Goal: Find specific page/section: Find specific page/section

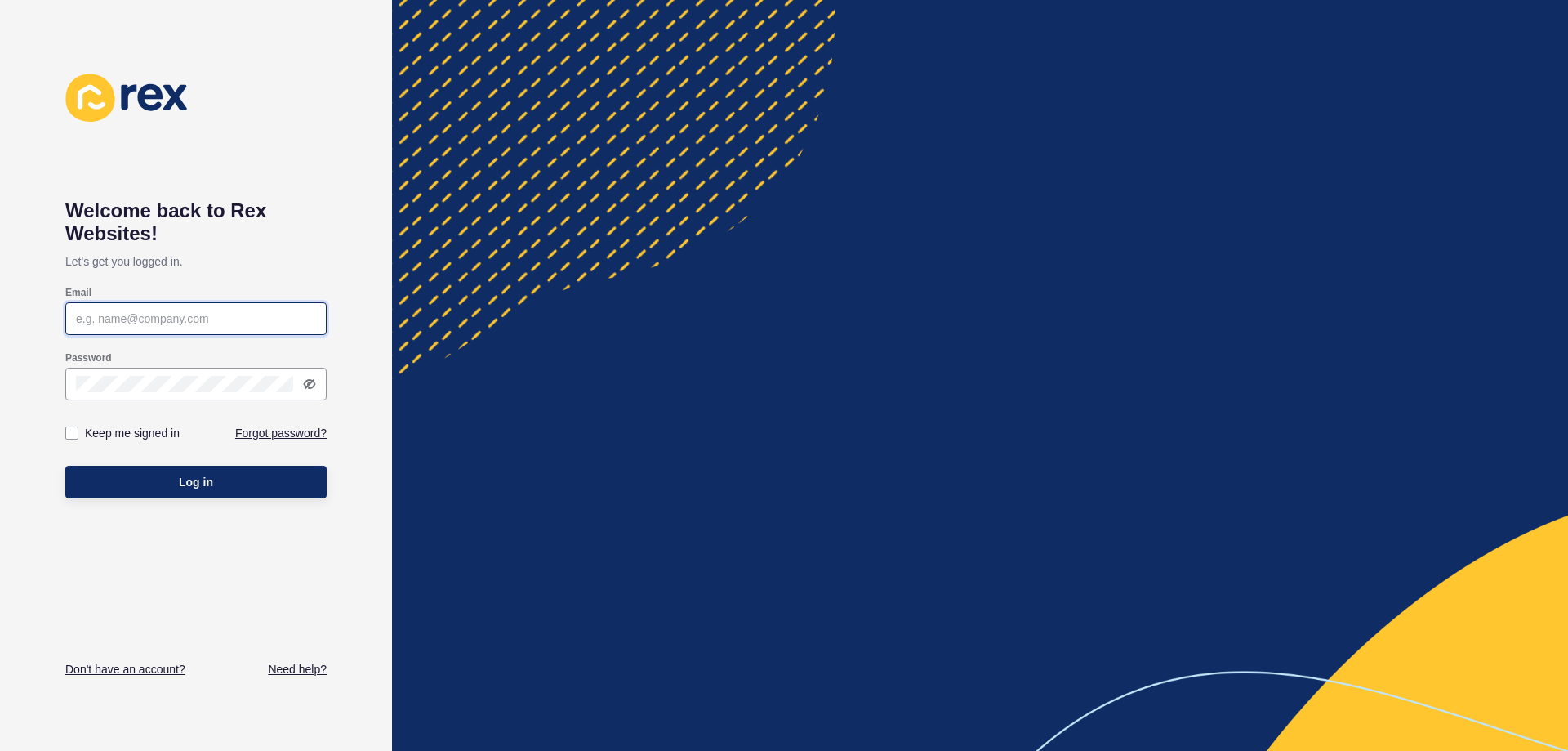
click at [179, 323] on input "Email" at bounding box center [196, 318] width 240 height 16
type input "[PERSON_NAME][EMAIL_ADDRESS][DOMAIN_NAME]"
click at [66, 466] on button "Log in" at bounding box center [196, 482] width 261 height 32
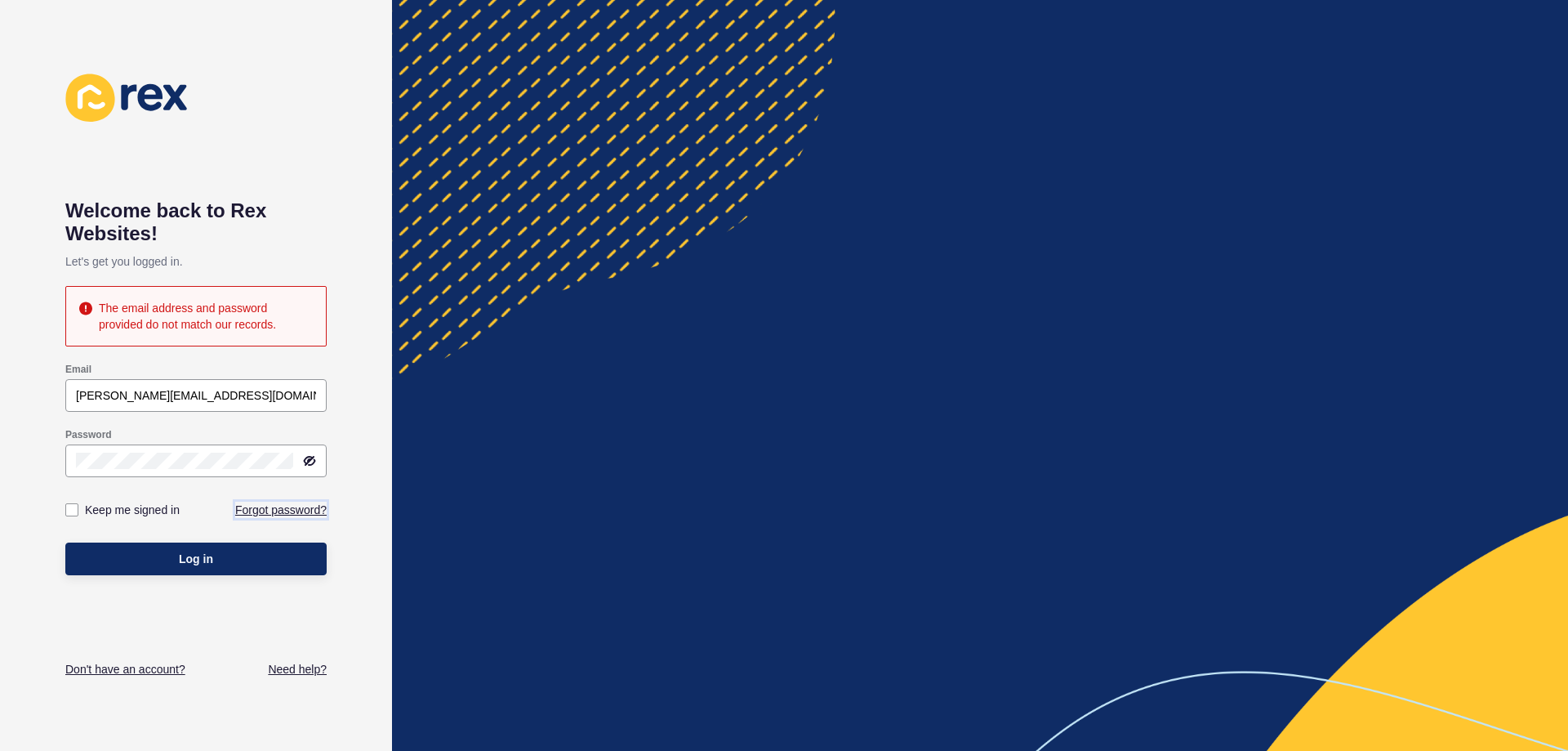
click at [286, 508] on link "Forgot password?" at bounding box center [281, 509] width 92 height 16
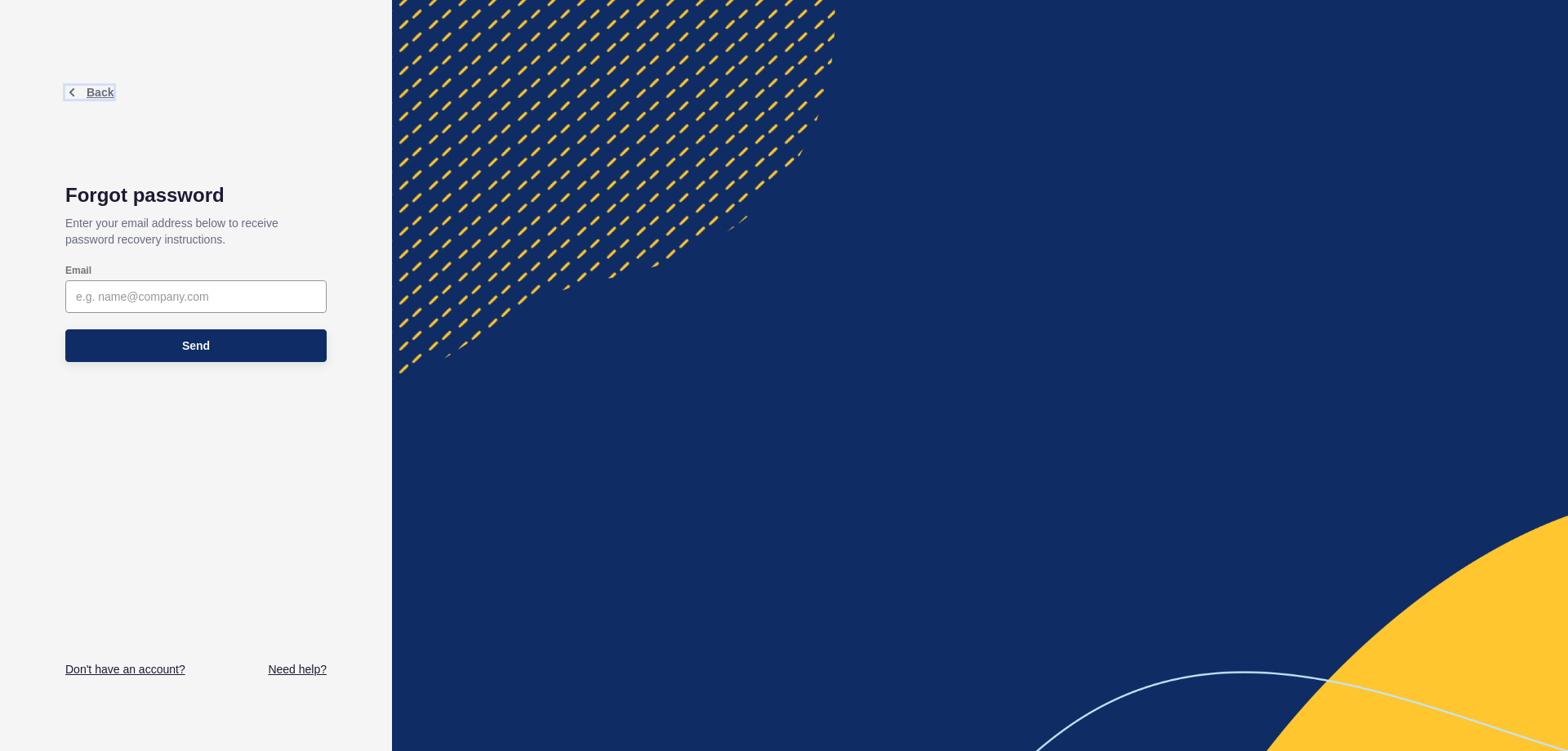
click at [92, 88] on span "Back" at bounding box center [100, 92] width 27 height 14
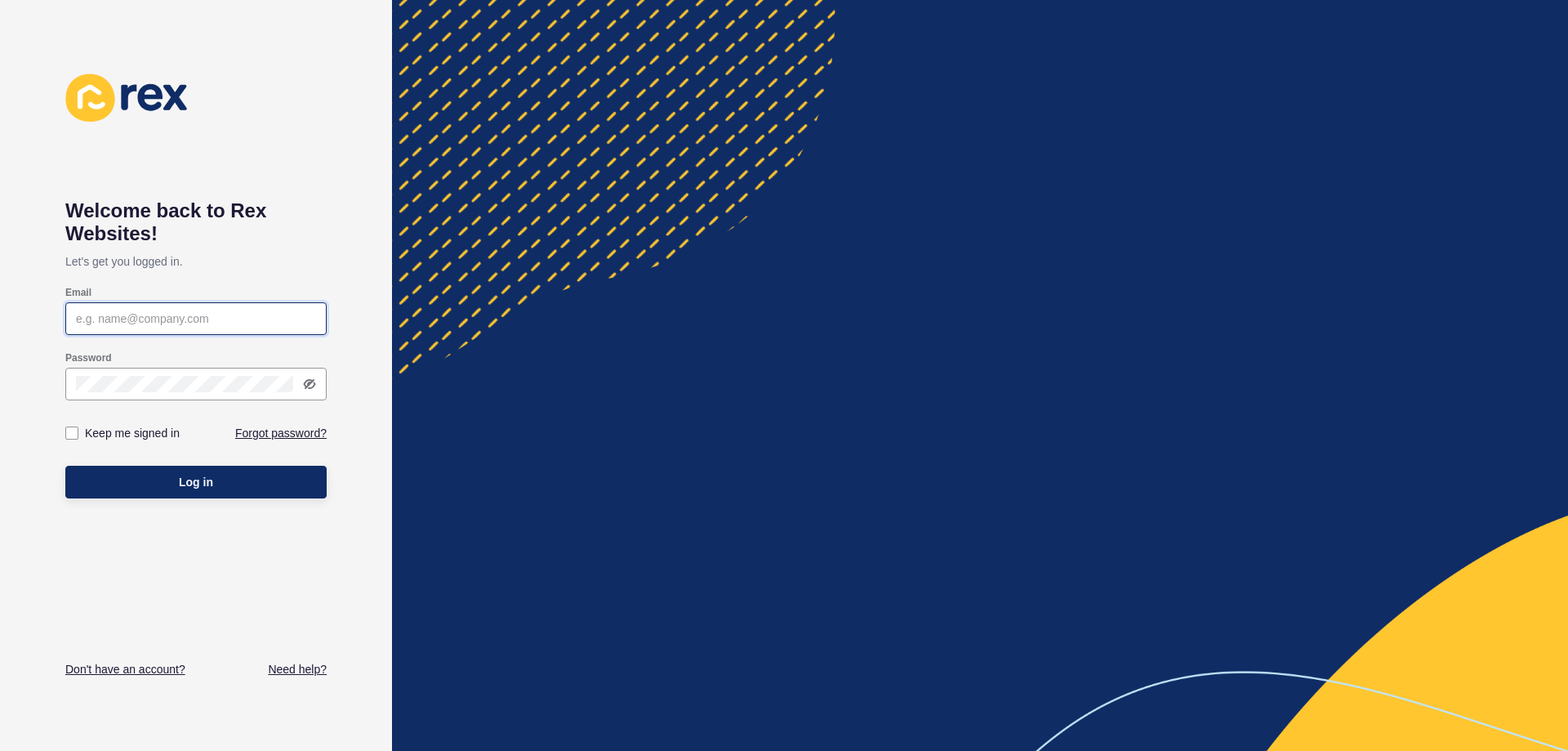
click at [154, 320] on input "Email" at bounding box center [196, 318] width 240 height 16
type input "[PERSON_NAME][EMAIL_ADDRESS][DOMAIN_NAME]"
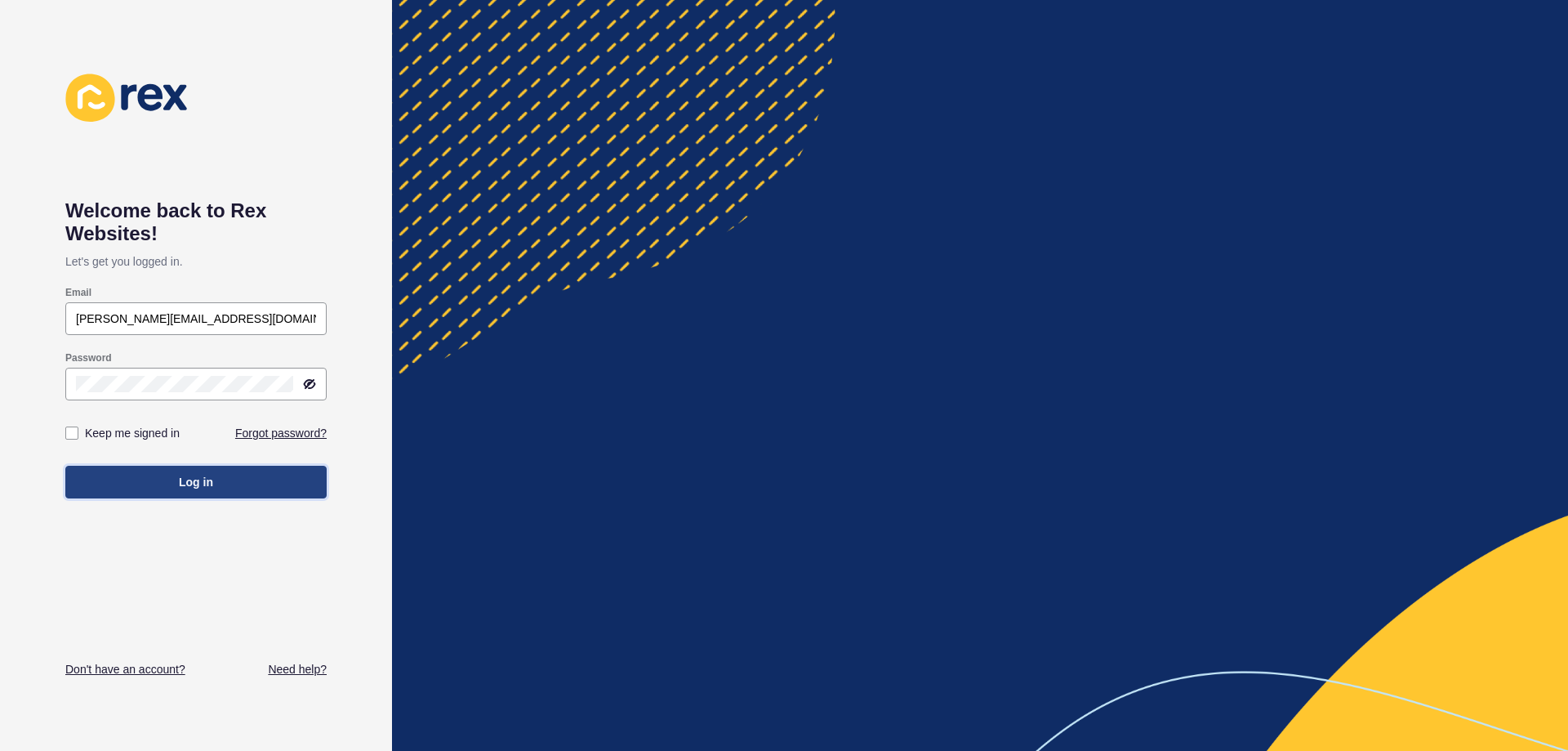
click at [214, 488] on button "Log in" at bounding box center [196, 482] width 261 height 32
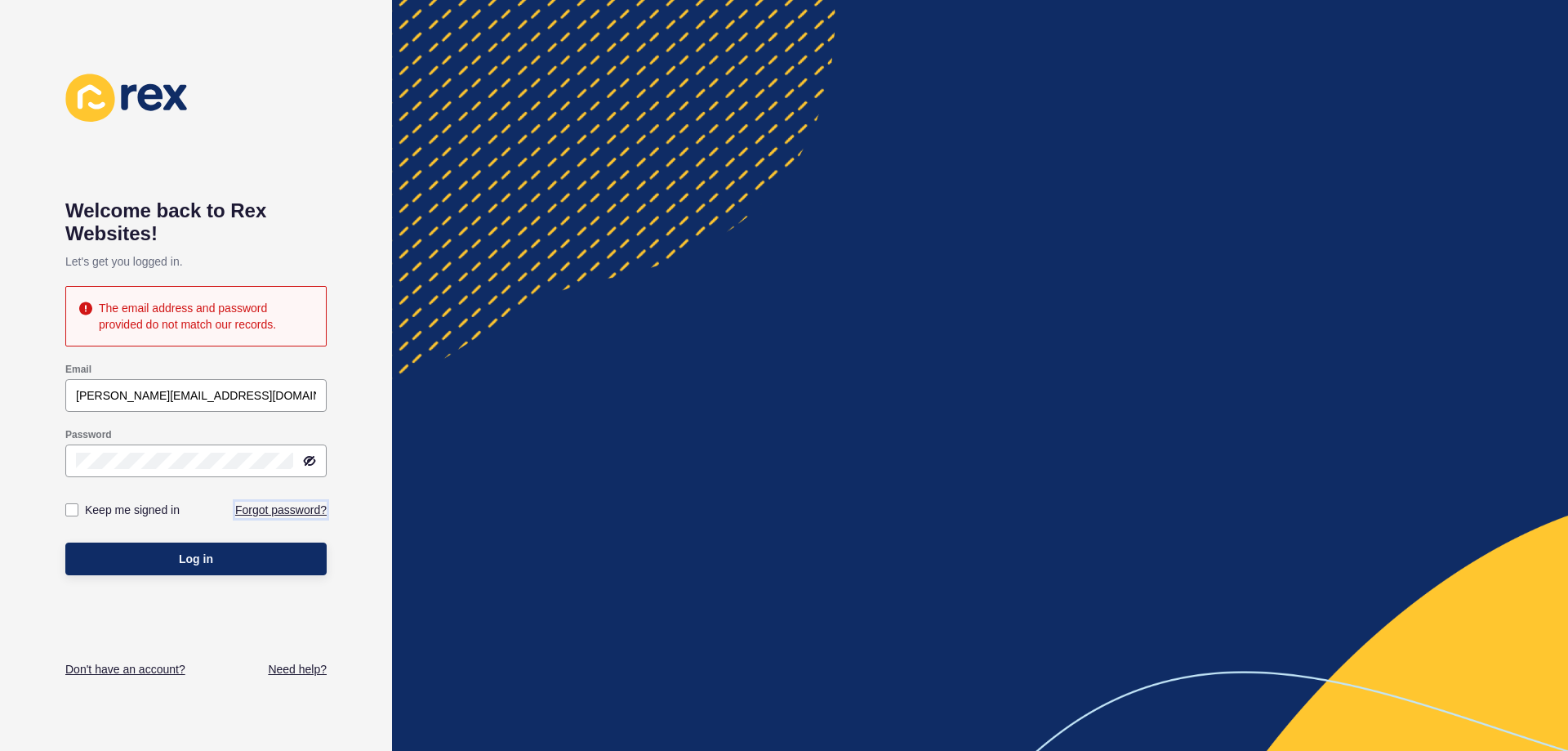
click at [281, 510] on link "Forgot password?" at bounding box center [281, 509] width 92 height 16
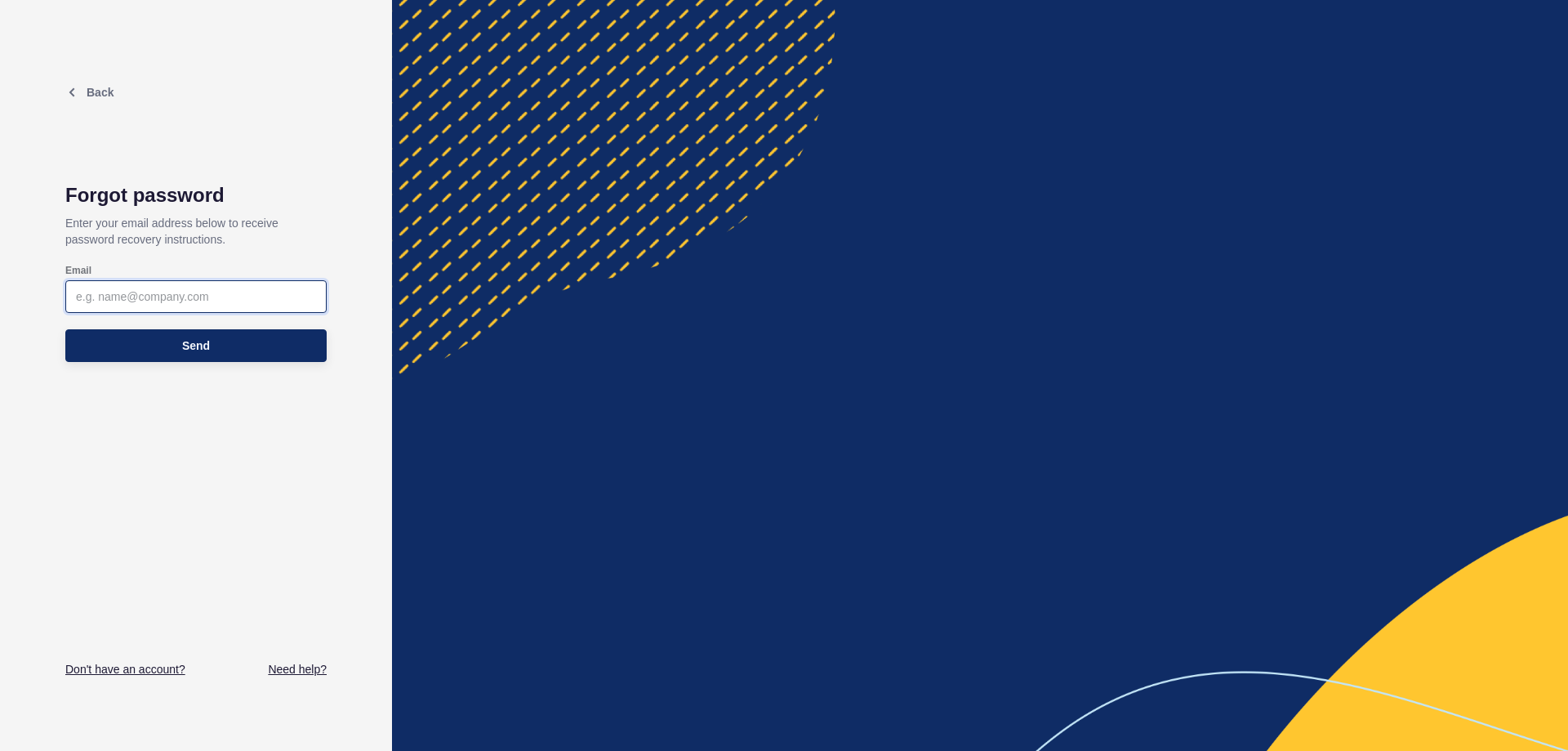
click at [208, 295] on input "Email" at bounding box center [196, 297] width 240 height 16
type input "[PERSON_NAME][EMAIL_ADDRESS][DOMAIN_NAME]"
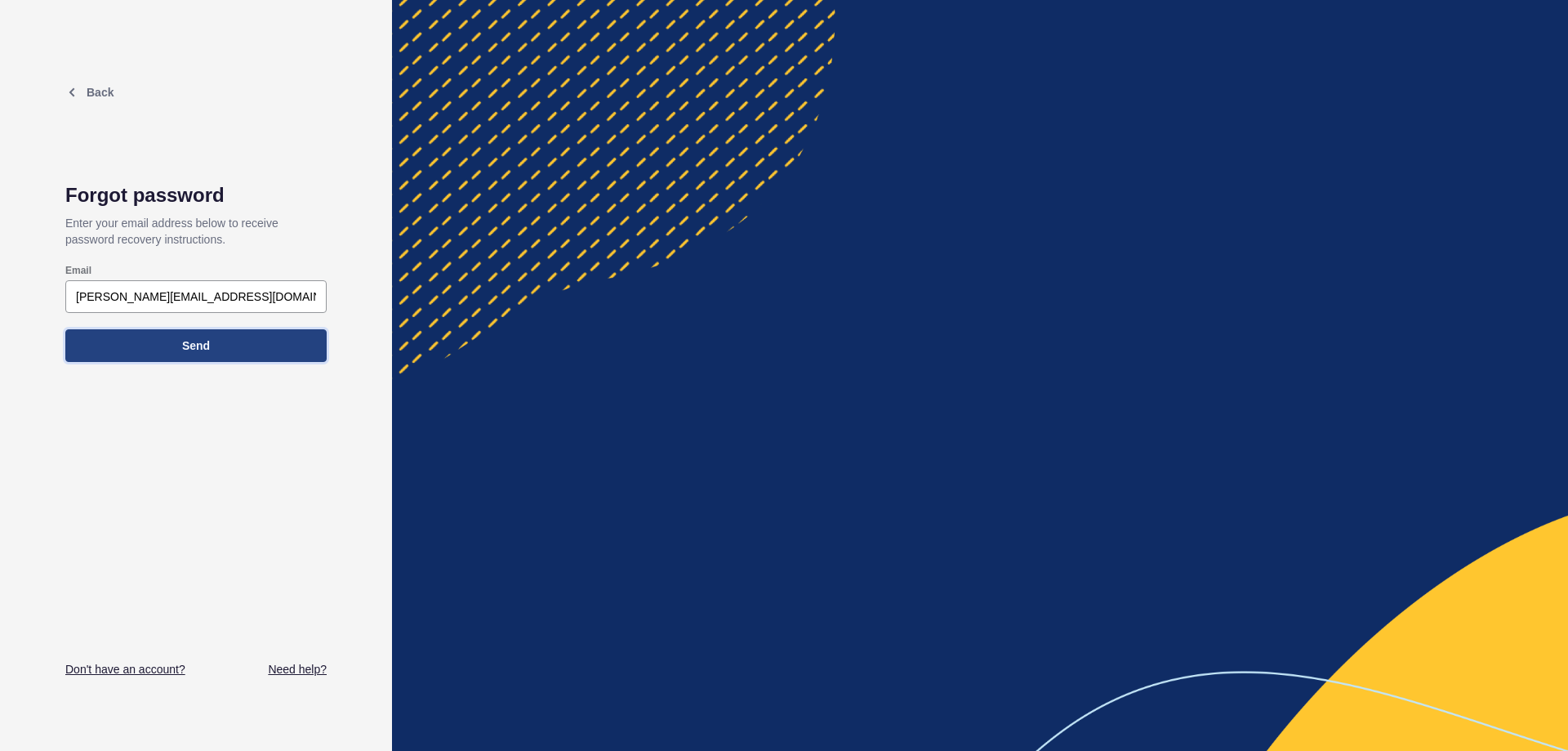
click at [179, 353] on button "Send" at bounding box center [196, 345] width 261 height 32
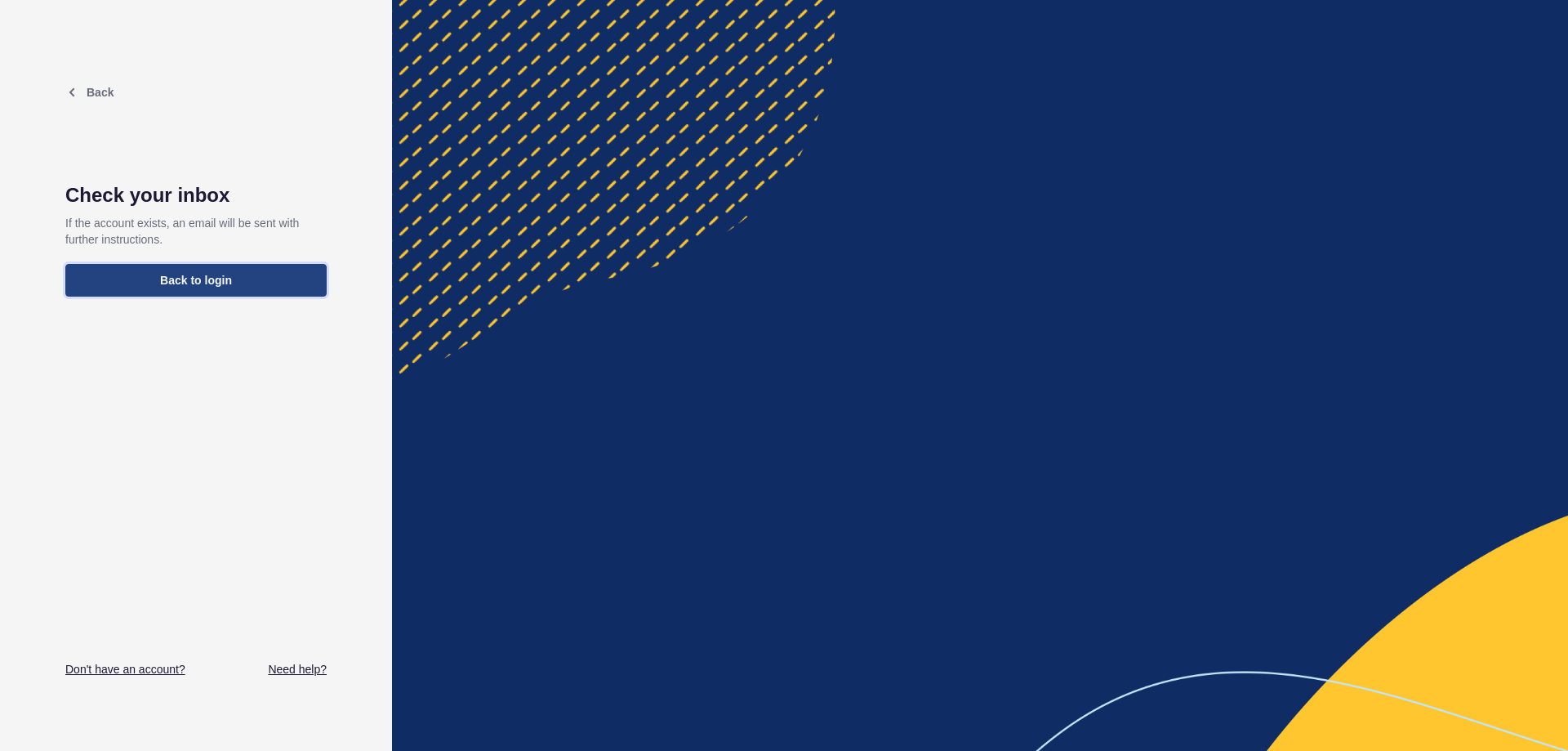
click at [170, 280] on span "Back to login" at bounding box center [196, 280] width 72 height 16
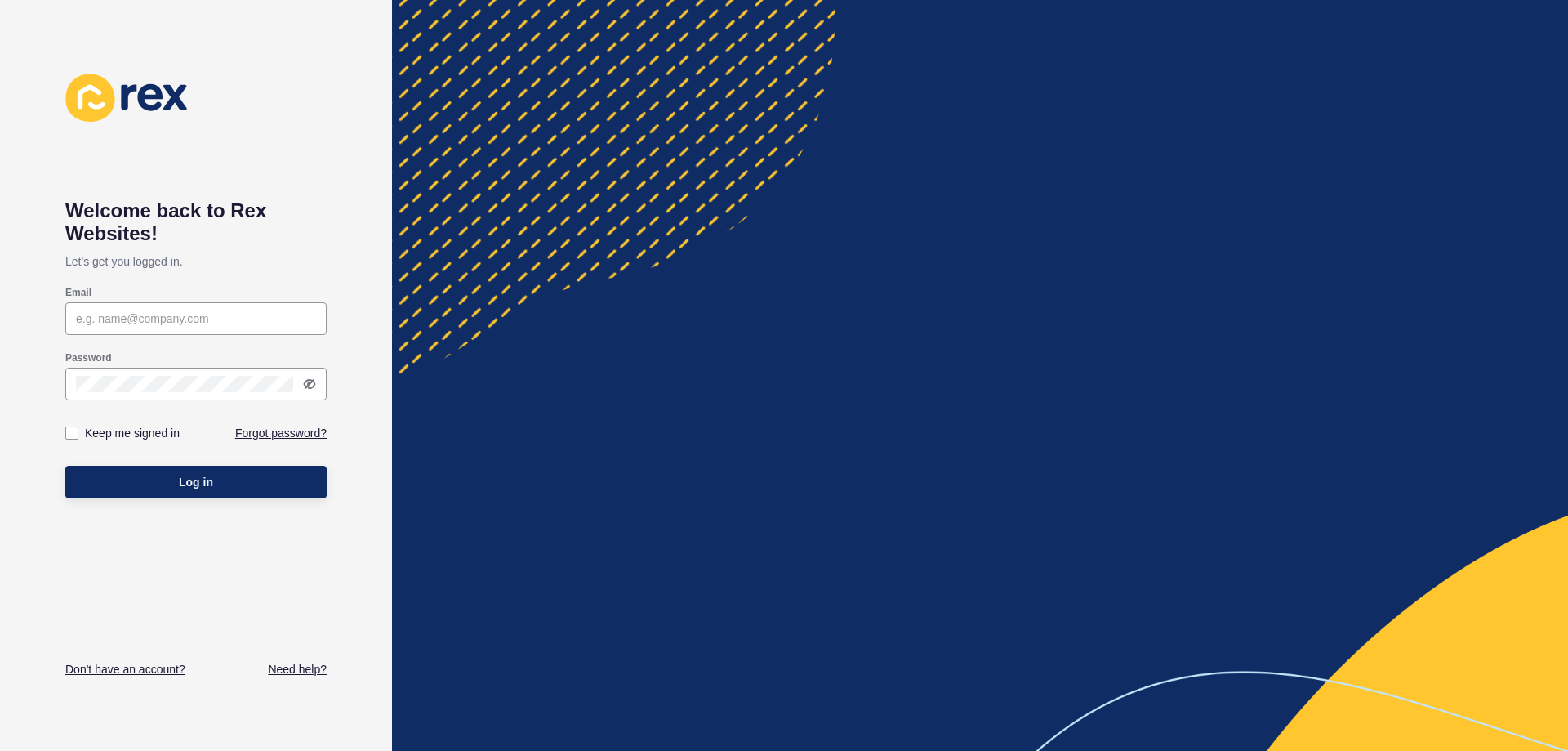
click at [152, 660] on div "Welcome back to Rex Websites! Let's get you logged in. Email Password Keep me s…" at bounding box center [196, 376] width 261 height 604
click at [152, 668] on link "Don't have an account?" at bounding box center [125, 669] width 120 height 16
click at [161, 321] on input "Email" at bounding box center [196, 318] width 240 height 16
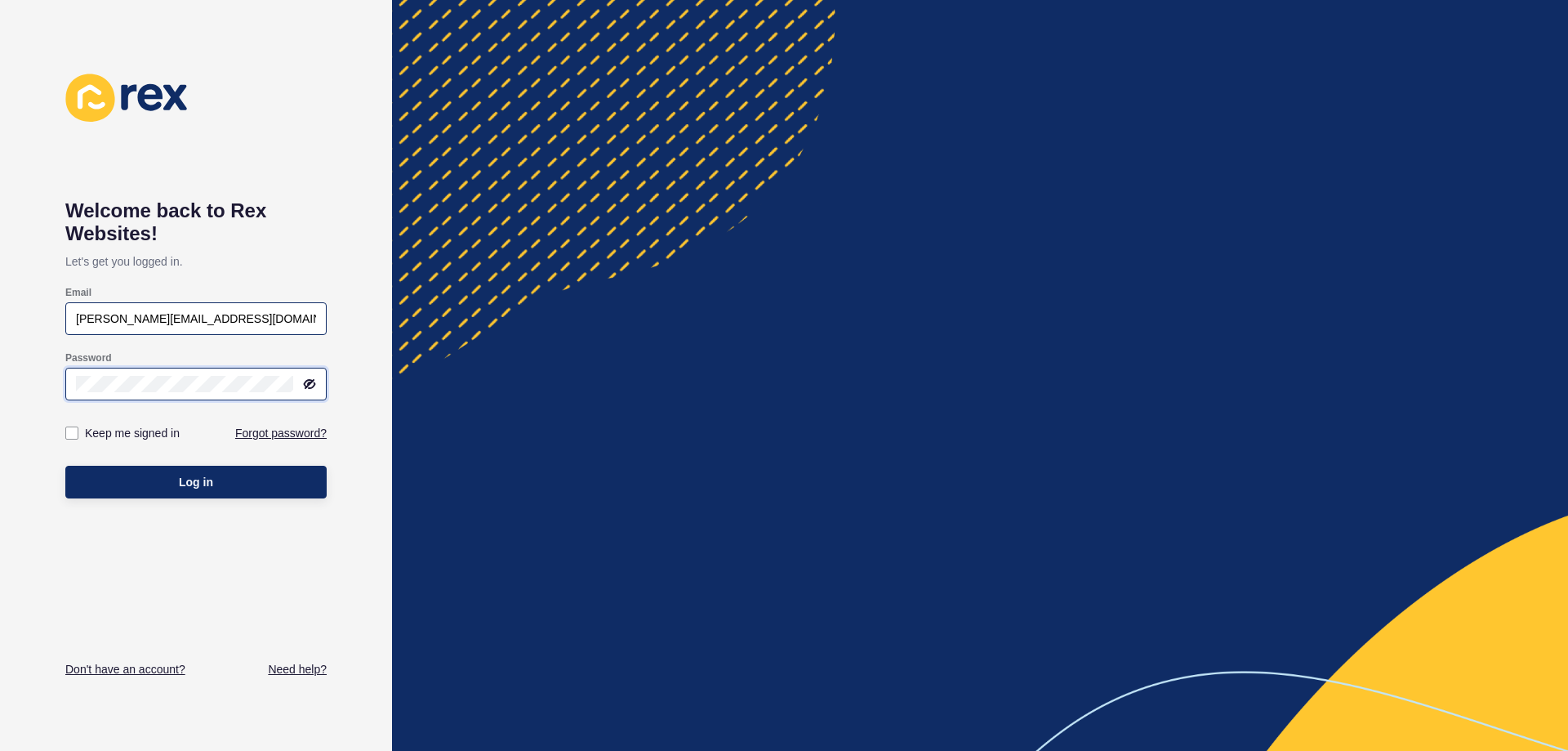
click at [66, 466] on button "Log in" at bounding box center [196, 482] width 261 height 32
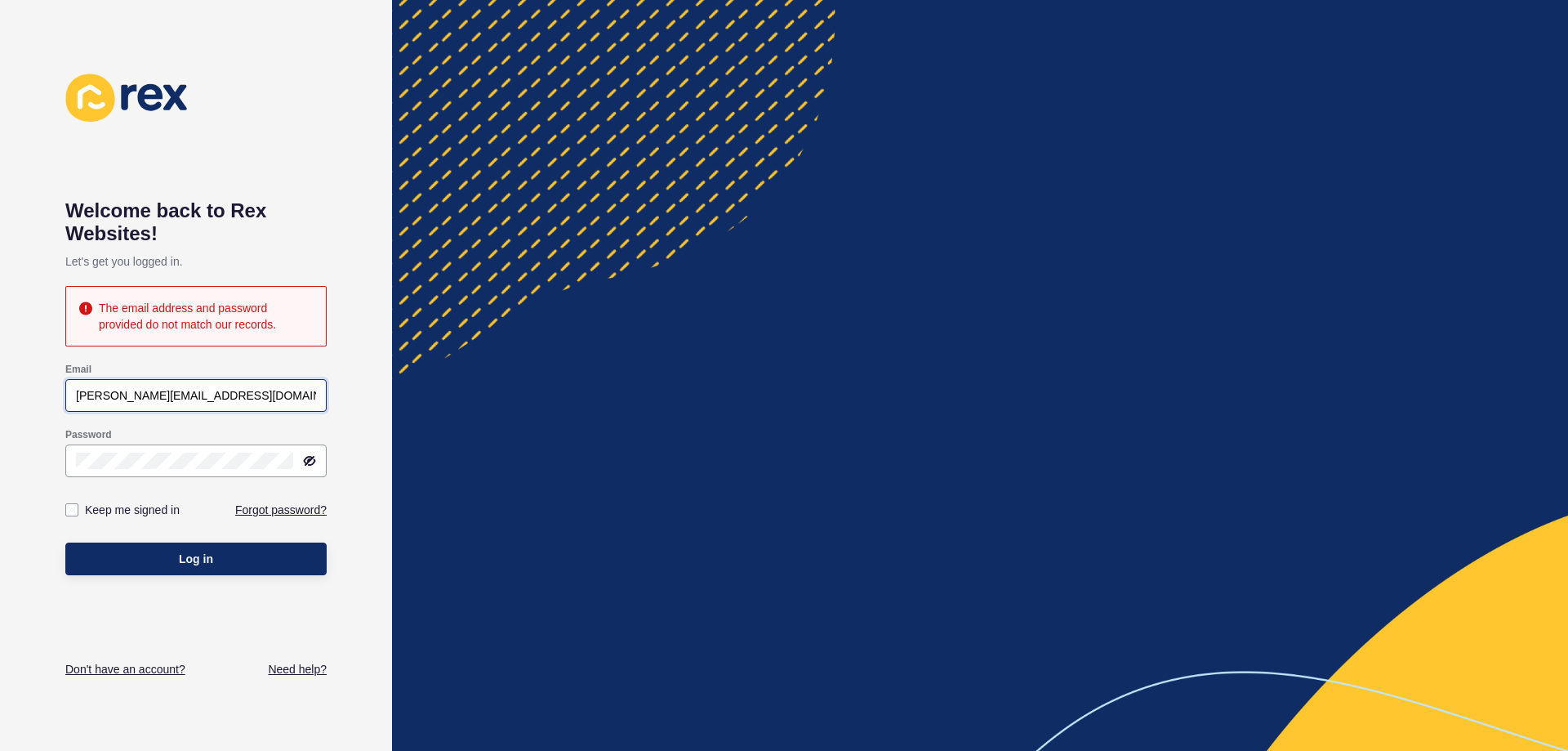
drag, startPoint x: 191, startPoint y: 398, endPoint x: 20, endPoint y: 396, distance: 171.0
click at [20, 396] on div "Welcome back to Rex Websites! Let's get you logged in. The email address and pa…" at bounding box center [196, 375] width 392 height 751
paste input "[PERSON_NAME]"
type input "[PERSON_NAME][EMAIL_ADDRESS][DOMAIN_NAME]"
click at [0, 438] on html "Welcome back to Rex Websites! Let's get you logged in. The email address and pa…" at bounding box center [784, 375] width 1568 height 751
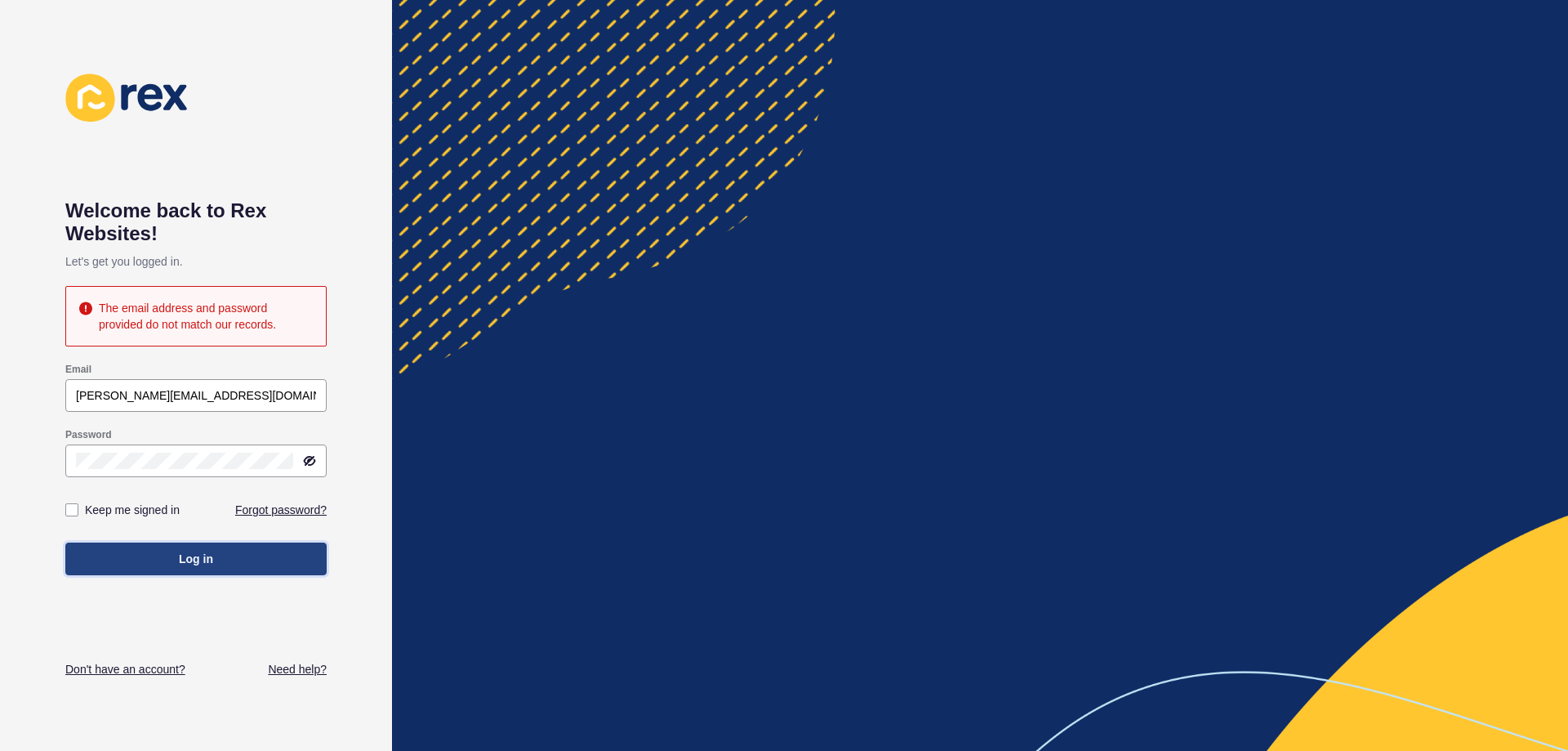
click at [214, 558] on button "Log in" at bounding box center [196, 559] width 261 height 32
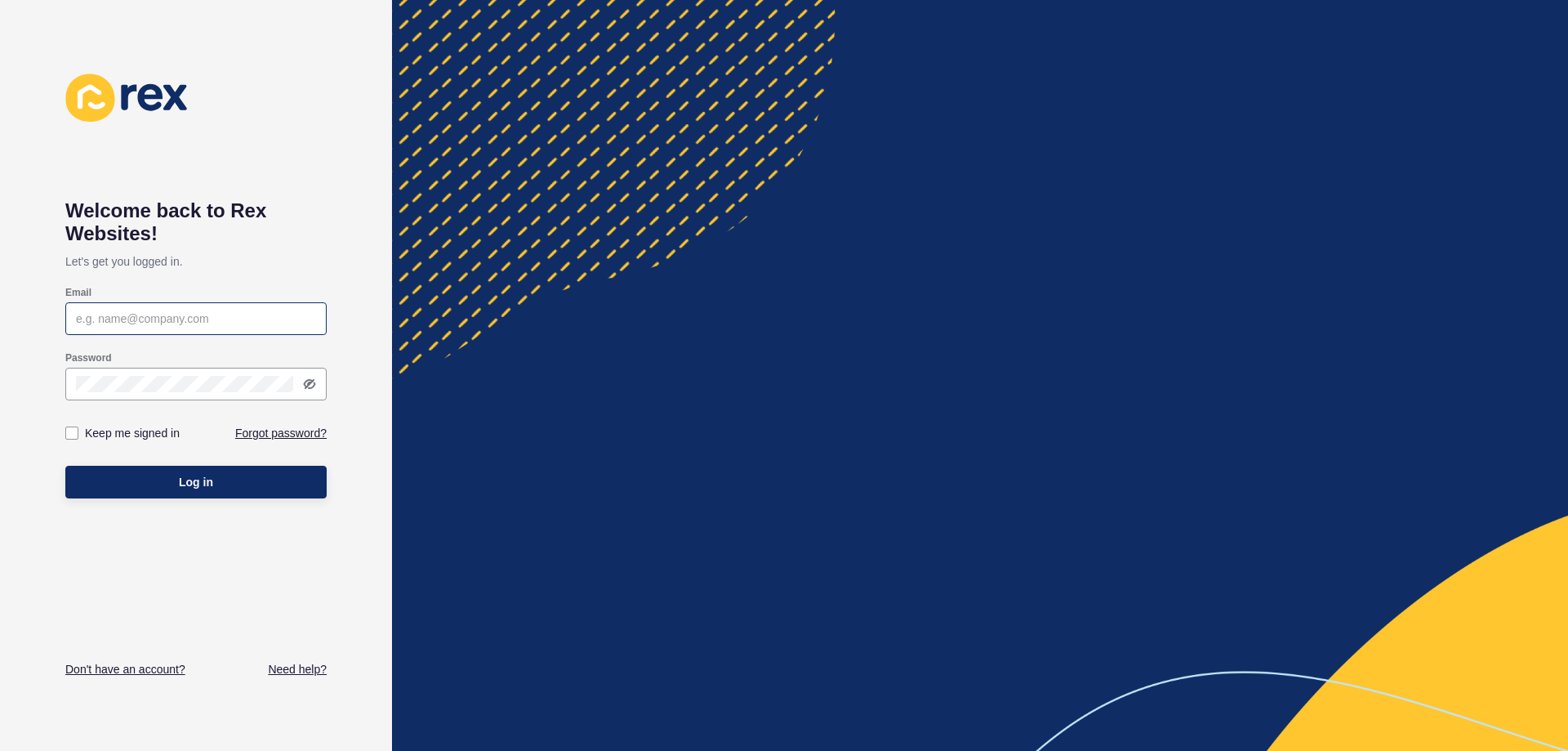
click at [114, 309] on div at bounding box center [196, 318] width 261 height 32
click at [118, 318] on input "Email" at bounding box center [196, 318] width 240 height 16
type input "[PERSON_NAME][EMAIL_ADDRESS][DOMAIN_NAME]"
click at [66, 466] on button "Log in" at bounding box center [196, 482] width 261 height 32
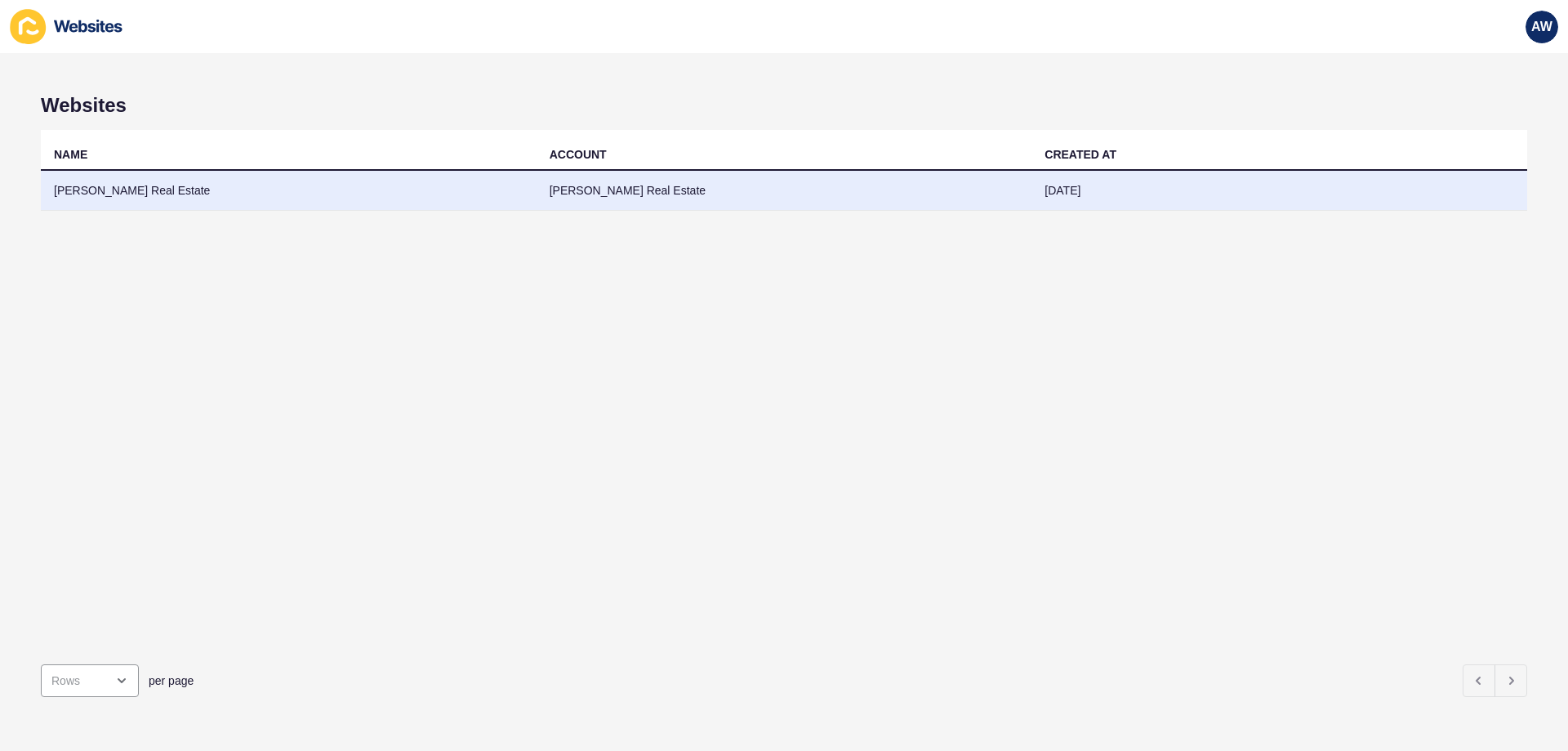
click at [119, 190] on td "[PERSON_NAME] Real Estate" at bounding box center [288, 190] width 496 height 40
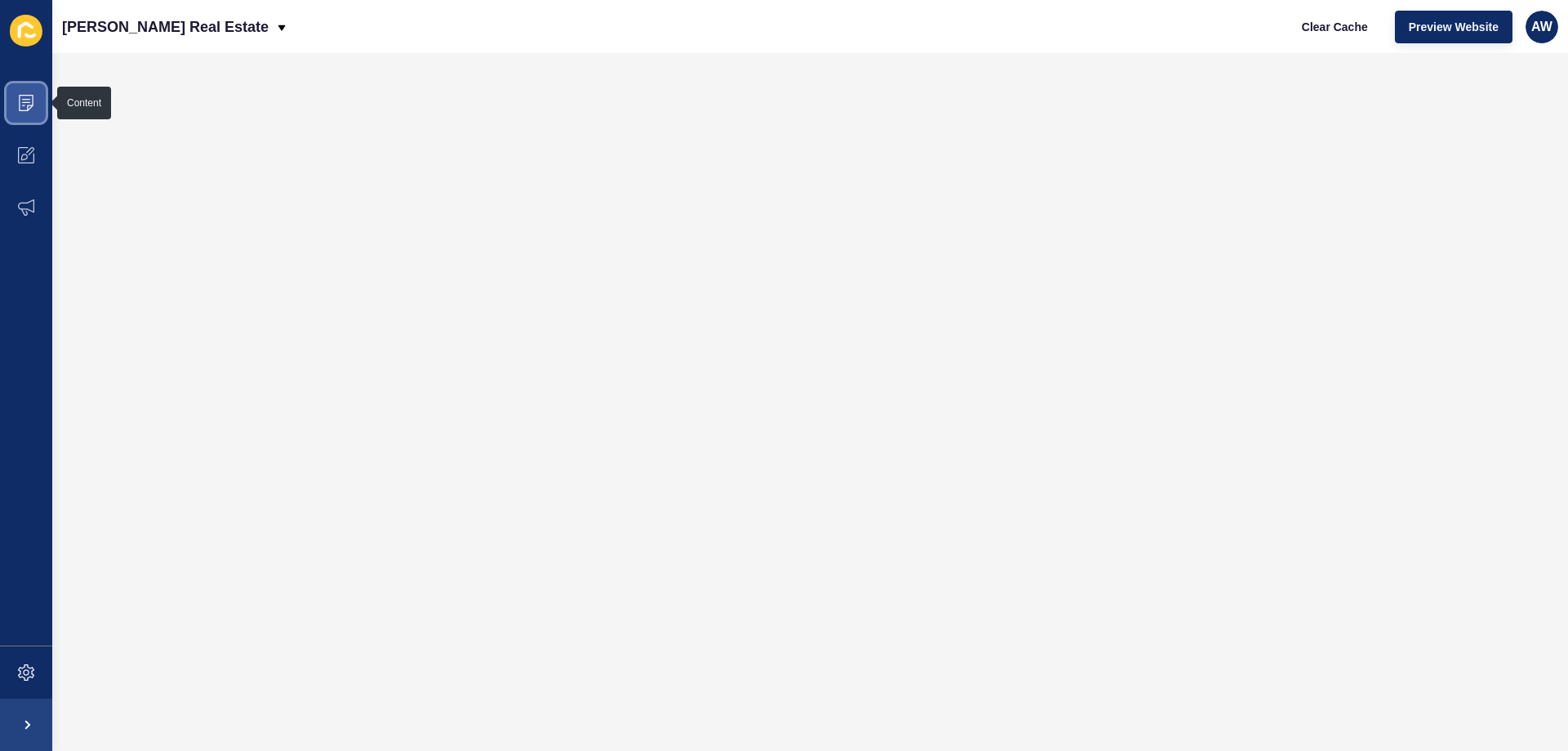
click at [23, 100] on icon at bounding box center [25, 99] width 8 height 1
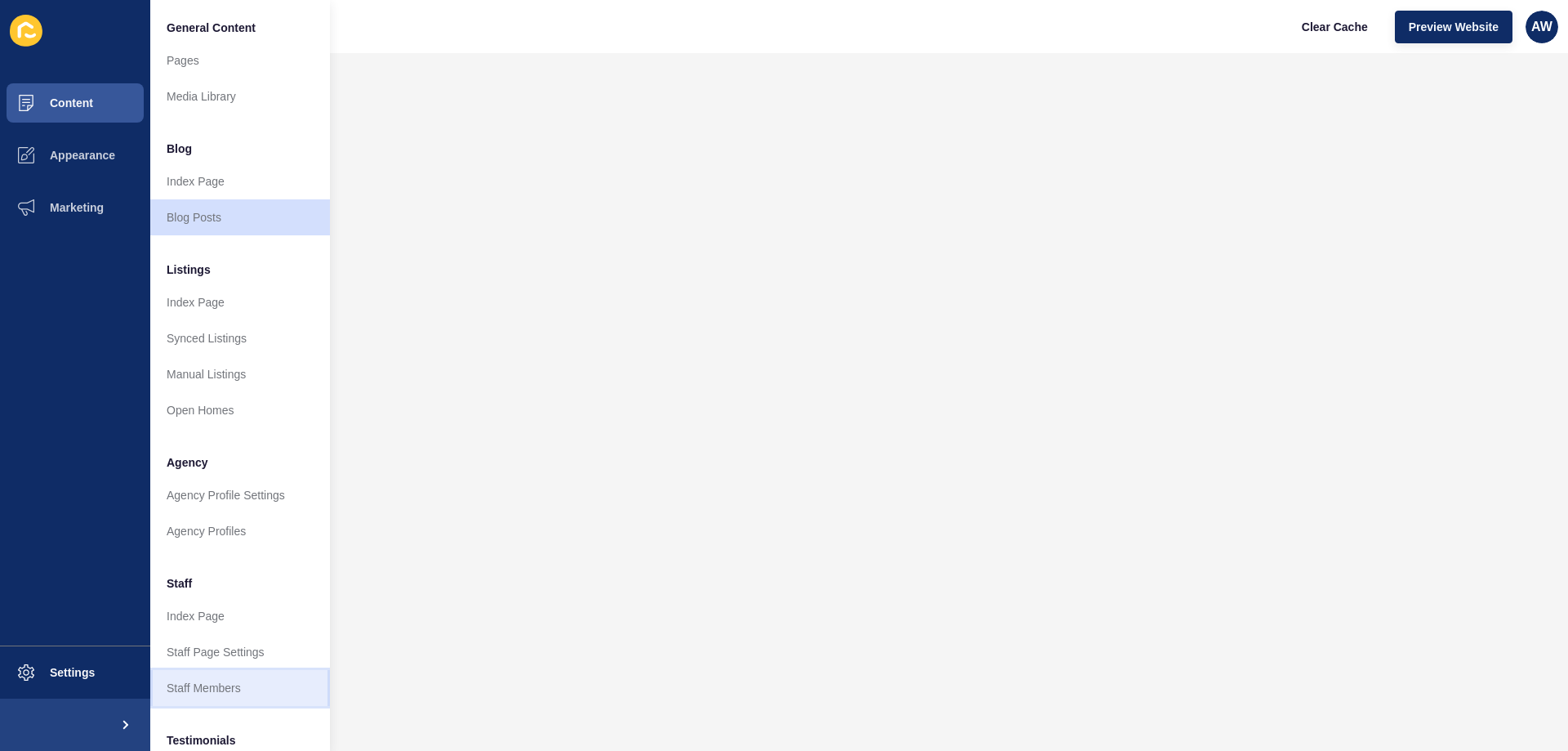
click at [210, 689] on link "Staff Members" at bounding box center [240, 688] width 179 height 36
